Goal: Obtain resource: Obtain resource

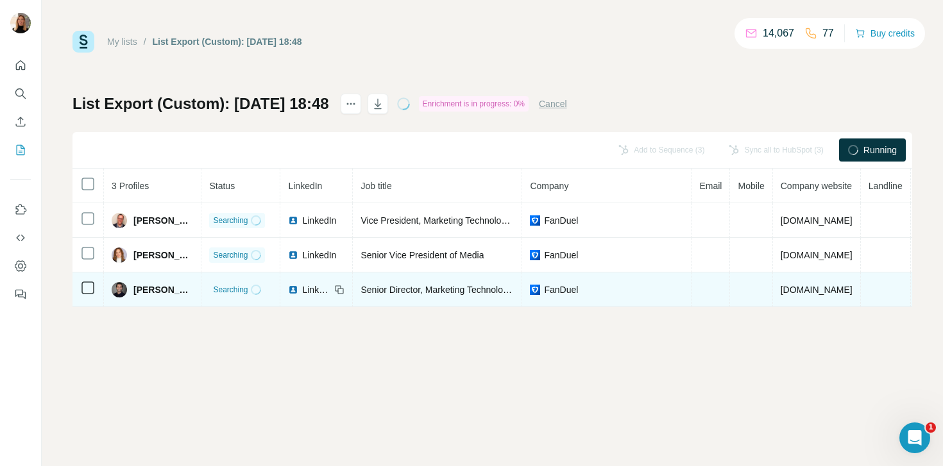
drag, startPoint x: 134, startPoint y: 290, endPoint x: 214, endPoint y: 290, distance: 79.5
click at [201, 290] on td "[PERSON_NAME]" at bounding box center [152, 289] width 97 height 35
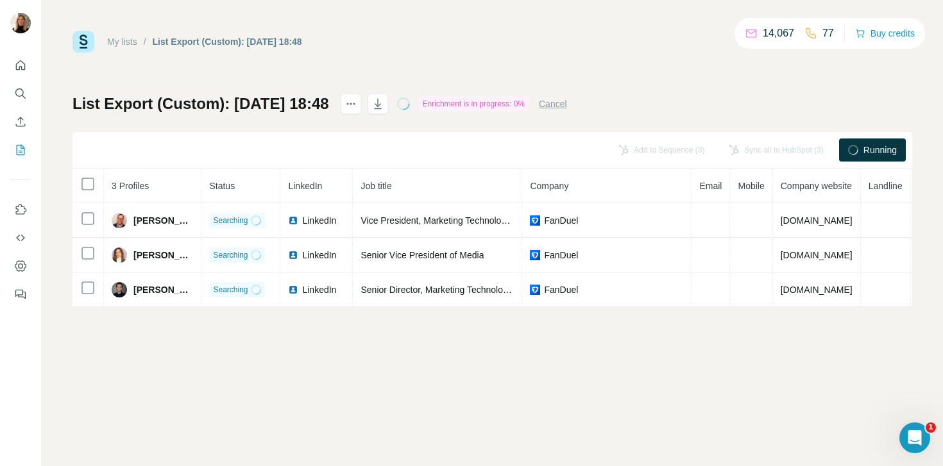
click at [168, 311] on div "My lists / List Export (Custom): [DATE] 18:48 14,067 77 Buy credits List Export…" at bounding box center [492, 233] width 901 height 466
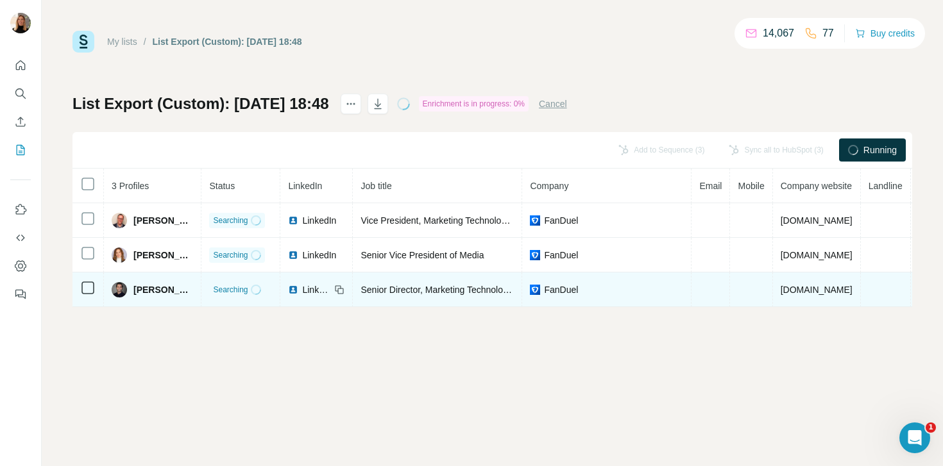
click at [298, 291] on img at bounding box center [293, 290] width 10 height 10
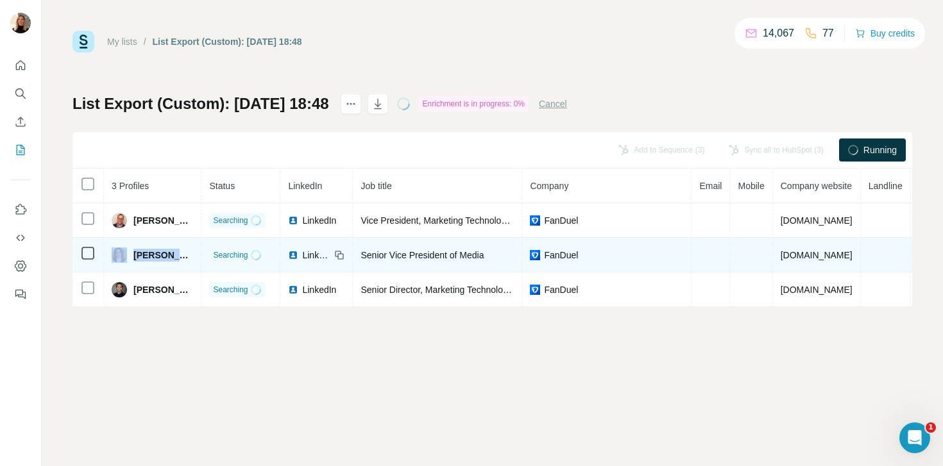
drag, startPoint x: 135, startPoint y: 256, endPoint x: 199, endPoint y: 255, distance: 63.5
click at [193, 255] on div "[PERSON_NAME]" at bounding box center [152, 254] width 81 height 15
copy div "[PERSON_NAME]"
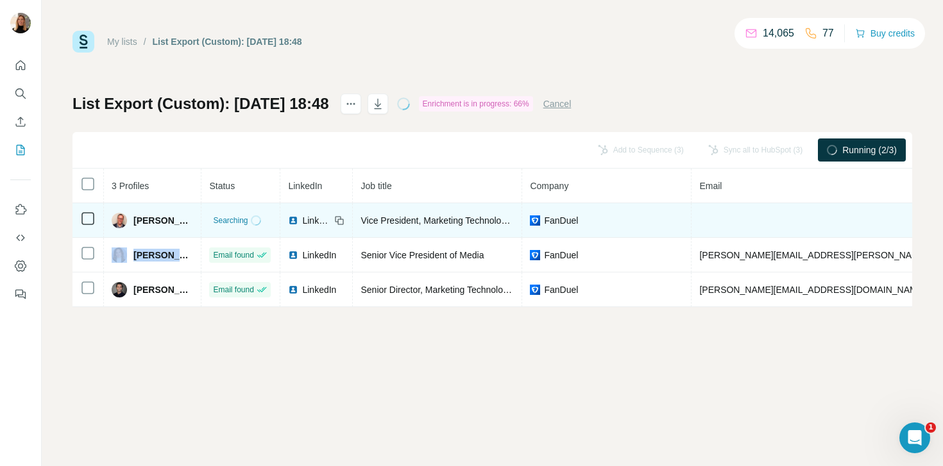
scroll to position [0, 22]
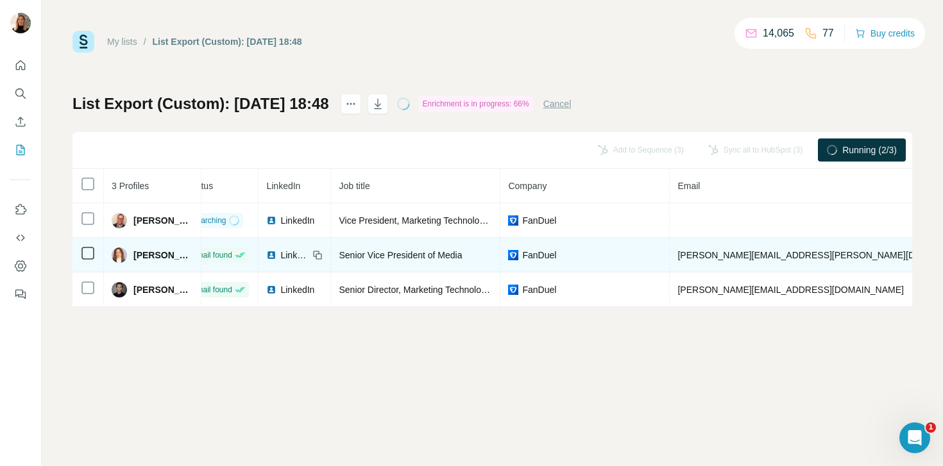
click at [740, 256] on span "[PERSON_NAME][EMAIL_ADDRESS][PERSON_NAME][DOMAIN_NAME]" at bounding box center [827, 255] width 300 height 10
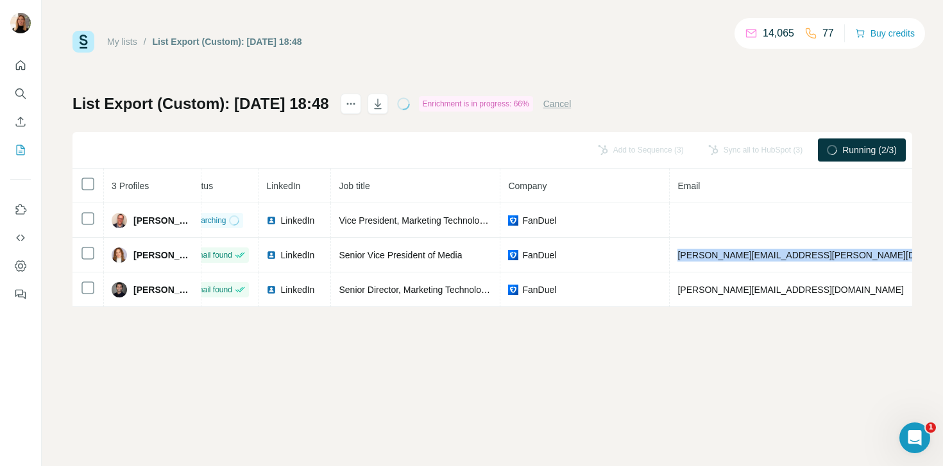
copy span "[PERSON_NAME][EMAIL_ADDRESS][PERSON_NAME][DOMAIN_NAME]"
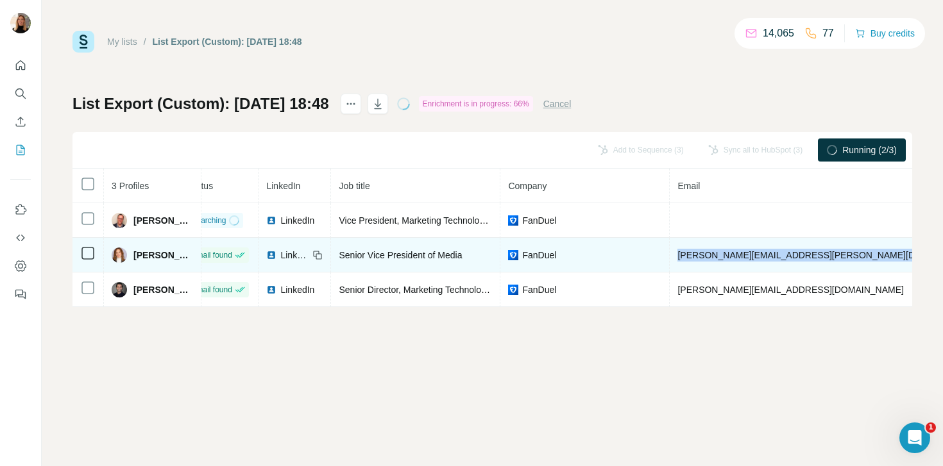
click at [803, 239] on td "[PERSON_NAME][EMAIL_ADDRESS][PERSON_NAME][DOMAIN_NAME]" at bounding box center [827, 255] width 316 height 35
click at [813, 252] on span "[PERSON_NAME][EMAIL_ADDRESS][PERSON_NAME][DOMAIN_NAME]" at bounding box center [827, 255] width 300 height 10
drag, startPoint x: 816, startPoint y: 252, endPoint x: 694, endPoint y: 253, distance: 121.2
click at [694, 253] on span "[PERSON_NAME][EMAIL_ADDRESS][PERSON_NAME][DOMAIN_NAME]" at bounding box center [827, 255] width 300 height 10
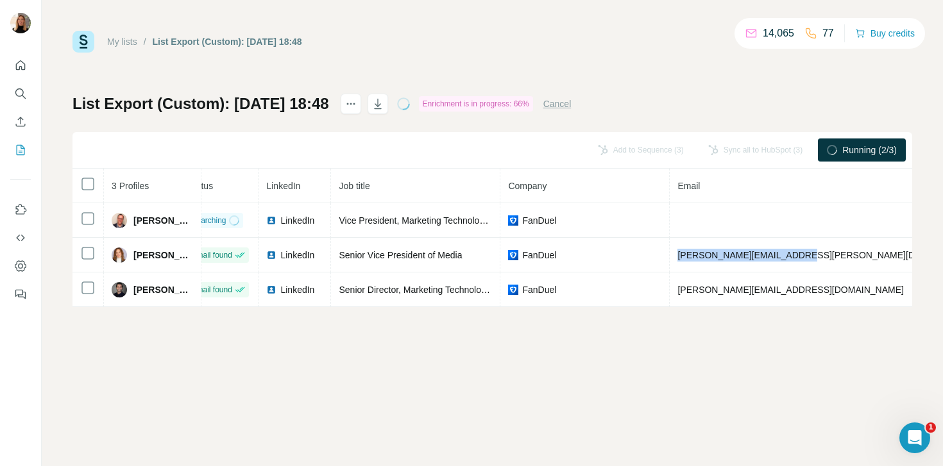
copy span "[PERSON_NAME][EMAIL_ADDRESS][PERSON_NAME][DOMAIN_NAME]"
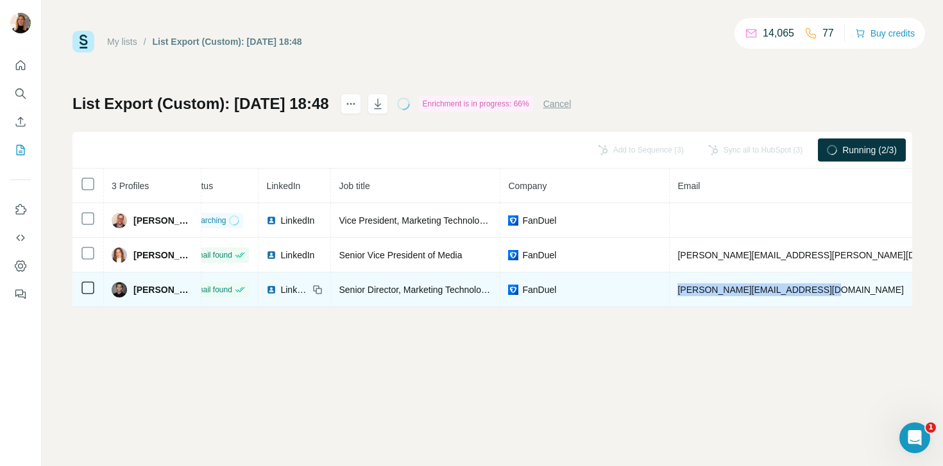
drag, startPoint x: 694, startPoint y: 291, endPoint x: 839, endPoint y: 289, distance: 144.9
click at [839, 289] on span "[PERSON_NAME][EMAIL_ADDRESS][DOMAIN_NAME]" at bounding box center [790, 290] width 226 height 10
copy span "[PERSON_NAME][EMAIL_ADDRESS][DOMAIN_NAME]"
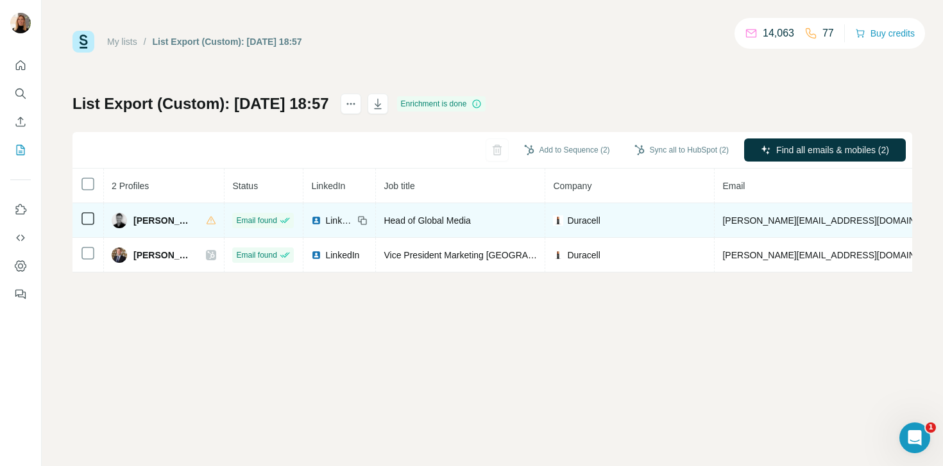
click at [746, 219] on span "muller.e@duracell.com" at bounding box center [835, 220] width 226 height 10
copy span "muller.e@duracell.com"
